Goal: Find specific page/section: Find specific page/section

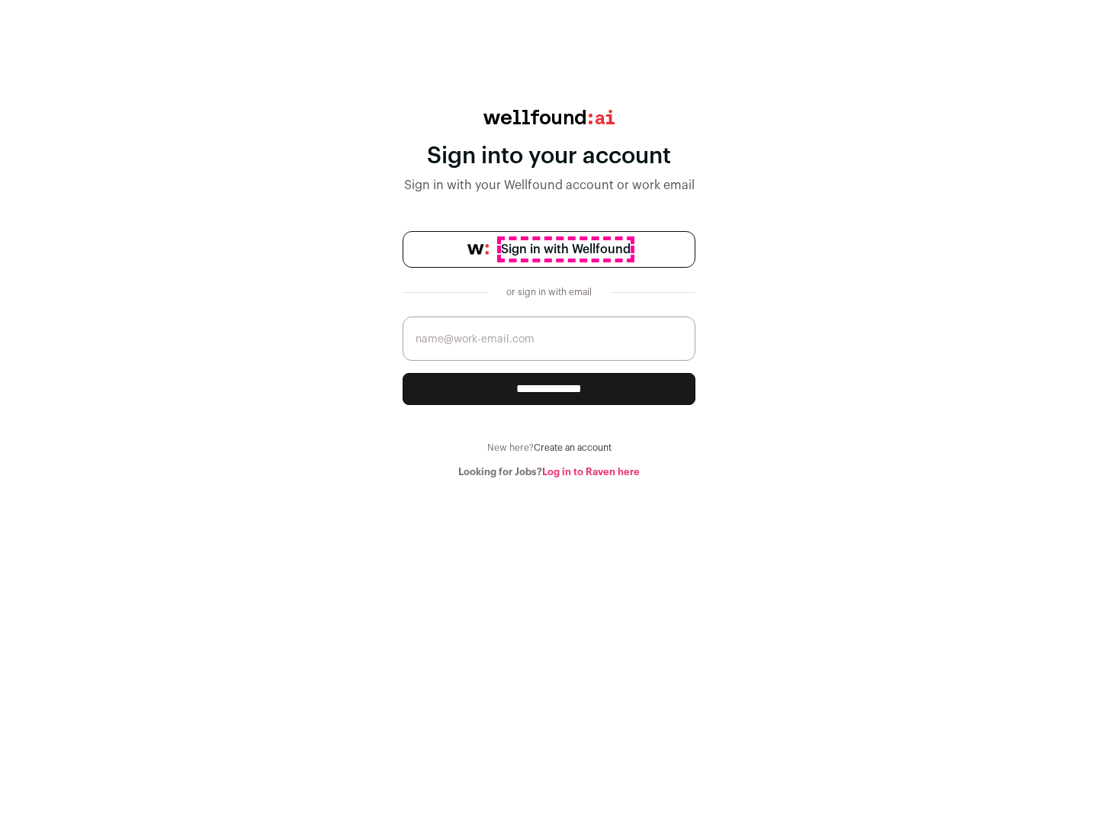
click at [565, 249] on span "Sign in with Wellfound" at bounding box center [566, 249] width 130 height 18
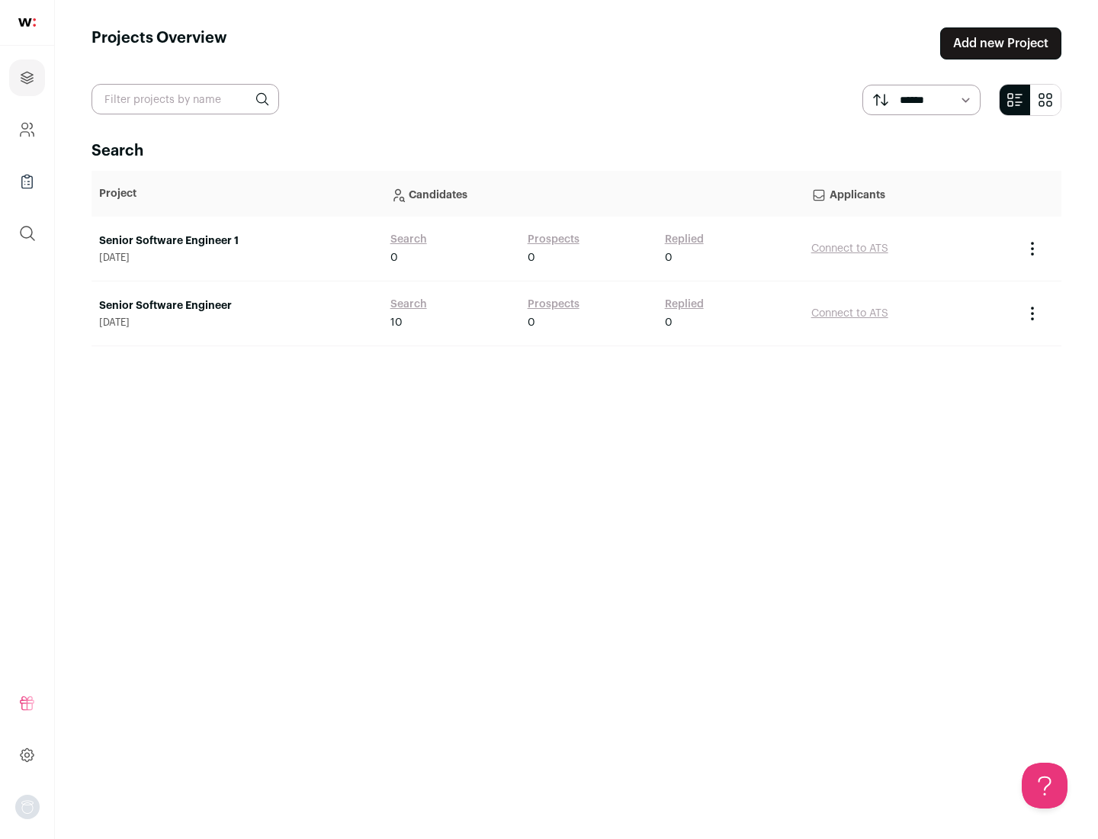
click at [236, 306] on link "Senior Software Engineer" at bounding box center [237, 305] width 276 height 15
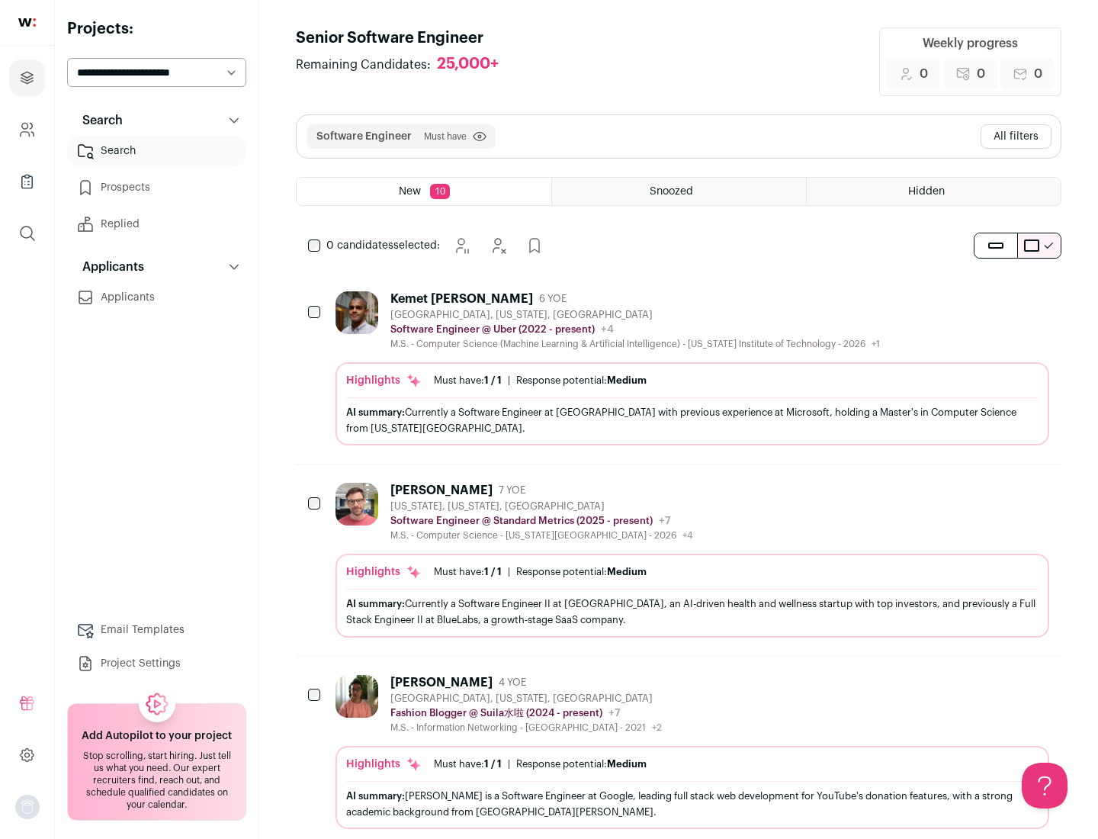
click at [678, 368] on div "Highlights Must have: 1 / 1 How many must haves have been fulfilled? | Response…" at bounding box center [692, 403] width 714 height 83
